Goal: Task Accomplishment & Management: Complete application form

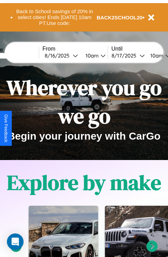
scroll to position [841, 0]
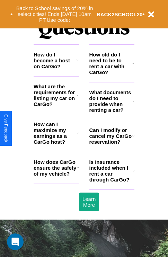
click at [56, 177] on h3 "How does CarGo ensure the safety of my vehicle?" at bounding box center [55, 168] width 43 height 18
click at [77, 63] on icon at bounding box center [77, 61] width 3 height 6
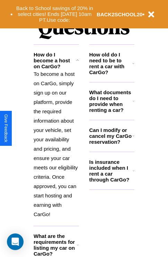
click at [134, 174] on icon at bounding box center [134, 171] width 2 height 6
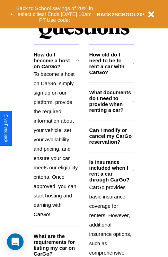
click at [112, 75] on h3 "How old do I need to be to rent a car with CarGo?" at bounding box center [111, 64] width 43 height 24
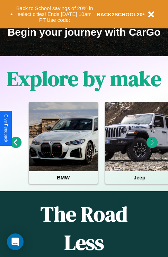
scroll to position [107, 0]
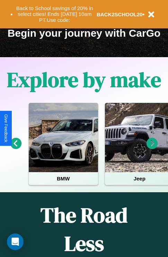
click at [16, 148] on icon at bounding box center [15, 143] width 11 height 11
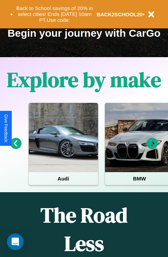
click at [152, 148] on icon at bounding box center [152, 143] width 11 height 11
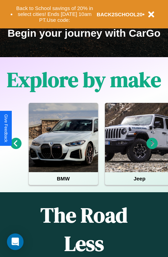
click at [152, 148] on icon at bounding box center [152, 143] width 11 height 11
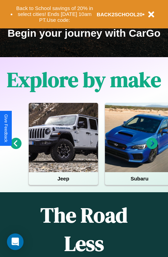
click at [152, 148] on icon at bounding box center [152, 143] width 11 height 11
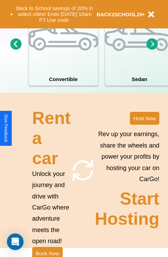
scroll to position [541, 0]
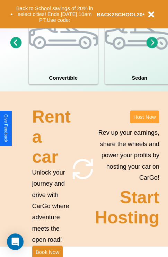
click at [145, 124] on button "Host Now" at bounding box center [144, 117] width 29 height 13
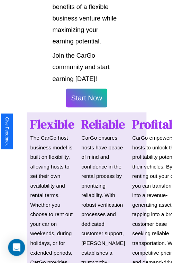
scroll to position [492, 0]
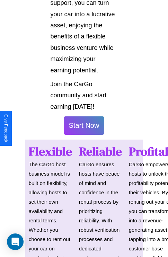
click at [84, 129] on button "Start Now" at bounding box center [84, 126] width 41 height 18
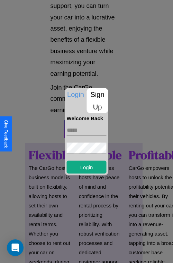
click at [87, 130] on input "text" at bounding box center [87, 129] width 40 height 11
type input "**********"
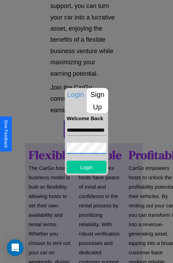
click at [87, 167] on button "Login" at bounding box center [87, 166] width 40 height 13
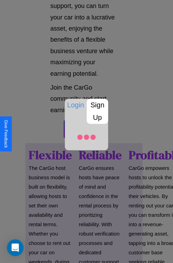
click at [84, 129] on div at bounding box center [86, 137] width 43 height 26
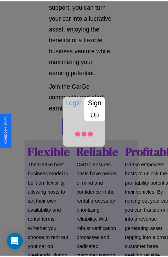
scroll to position [492, 0]
